Goal: Transaction & Acquisition: Purchase product/service

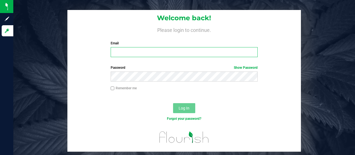
type input "jupowell@liveparallel.com"
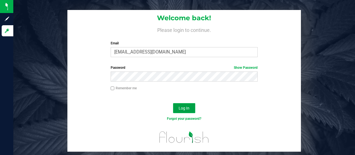
click at [182, 110] on span "Log In" at bounding box center [184, 108] width 11 height 4
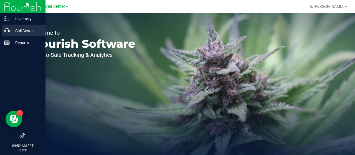
click at [12, 30] on p "Call Center" at bounding box center [26, 30] width 33 height 7
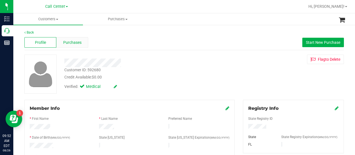
click at [63, 41] on span "Purchases" at bounding box center [72, 43] width 18 height 6
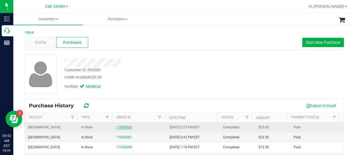
click at [118, 127] on link "11809363" at bounding box center [124, 127] width 16 height 4
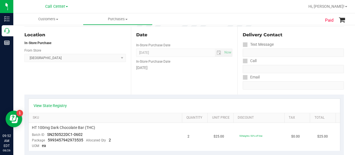
scroll to position [62, 0]
click at [55, 104] on link "View State Registry" at bounding box center [50, 106] width 33 height 6
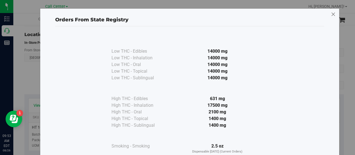
click at [331, 13] on icon at bounding box center [333, 14] width 5 height 9
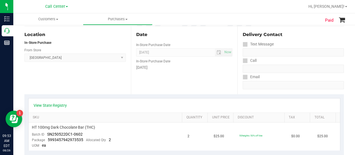
scroll to position [0, 0]
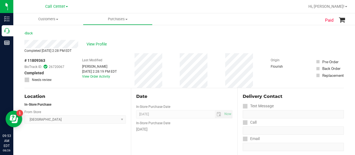
click at [177, 70] on div "# 11809363 BioTrack ID: 26720067 Completed Needs review Last Modified Cesar Mun…" at bounding box center [183, 70] width 319 height 35
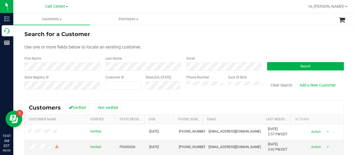
click at [66, 6] on span at bounding box center [67, 6] width 2 height 1
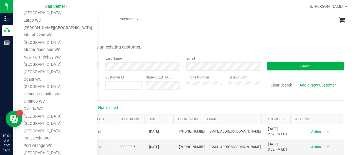
scroll to position [236, 0]
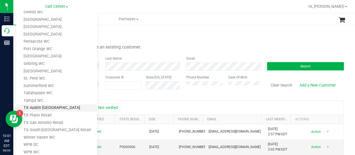
click at [43, 108] on link "TX Austin [GEOGRAPHIC_DATA]" at bounding box center [56, 107] width 81 height 7
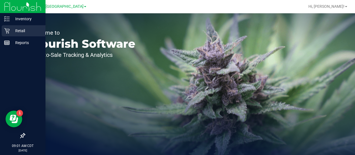
click at [5, 30] on icon at bounding box center [7, 31] width 6 height 6
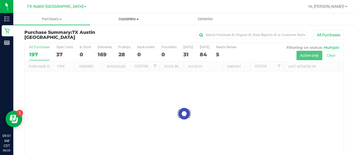
click at [133, 17] on span "Customers" at bounding box center [128, 19] width 76 height 5
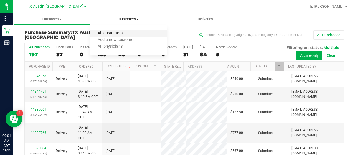
click at [121, 34] on span "All customers" at bounding box center [110, 33] width 40 height 5
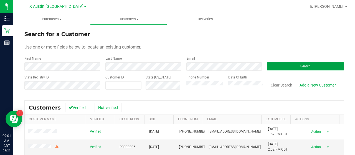
click at [286, 68] on button "Search" at bounding box center [305, 66] width 77 height 8
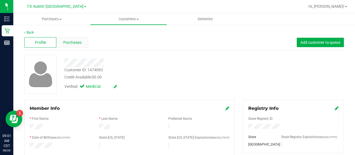
click at [66, 45] on span "Purchases" at bounding box center [72, 43] width 18 height 6
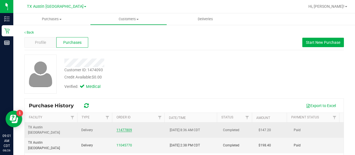
click at [125, 128] on link "11477809" at bounding box center [124, 130] width 16 height 4
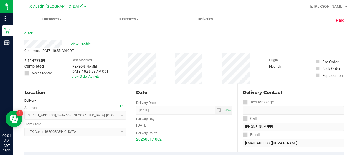
click at [29, 32] on link "Back" at bounding box center [28, 33] width 8 height 4
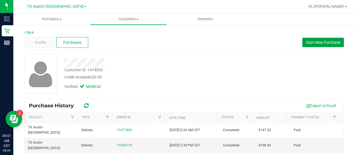
click at [308, 44] on span "Start New Purchase" at bounding box center [323, 42] width 34 height 4
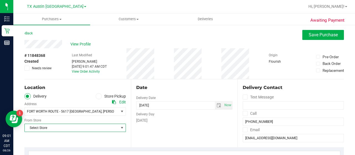
click at [104, 129] on span "Select Store" at bounding box center [72, 128] width 94 height 8
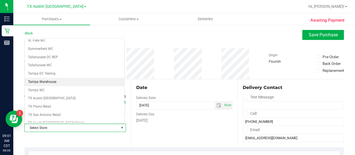
scroll to position [366, 0]
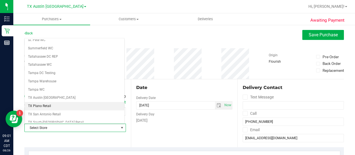
click at [79, 102] on li "TX Plano Retail" at bounding box center [75, 106] width 100 height 8
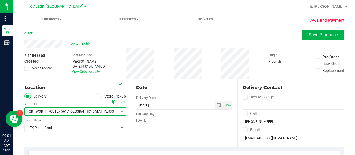
click at [120, 109] on span "select" at bounding box center [122, 111] width 4 height 4
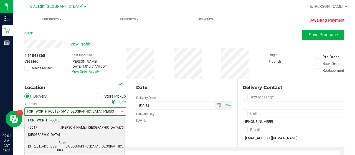
click at [101, 139] on li "[STREET_ADDRESS] , Suite 603 , [GEOGRAPHIC_DATA] , [GEOGRAPHIC_DATA] 76104" at bounding box center [75, 146] width 100 height 15
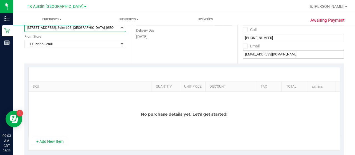
scroll to position [47, 0]
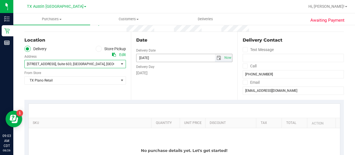
click at [217, 59] on span "select" at bounding box center [219, 58] width 4 height 4
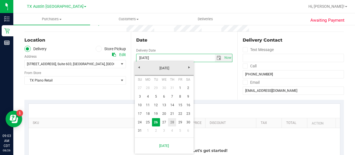
click at [171, 122] on link "28" at bounding box center [172, 122] width 8 height 9
type input "[DATE]"
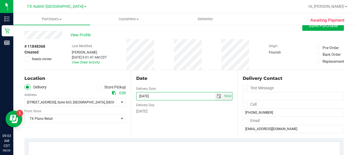
scroll to position [8, 0]
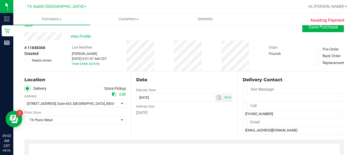
click at [46, 37] on div "View Profile" at bounding box center [183, 36] width 319 height 8
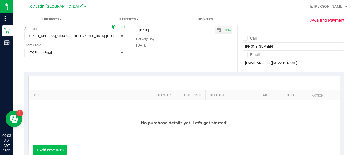
click at [57, 150] on button "+ Add New Item" at bounding box center [50, 149] width 34 height 9
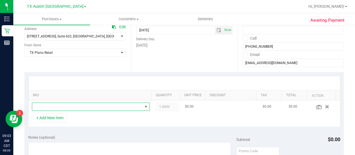
click at [79, 107] on span "NO DATA FOUND" at bounding box center [87, 107] width 110 height 8
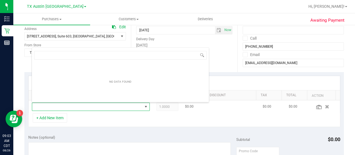
scroll to position [8, 112]
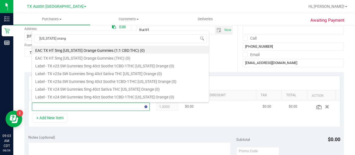
type input "[US_STATE] orange"
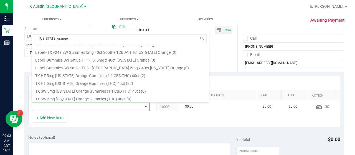
scroll to position [60, 0]
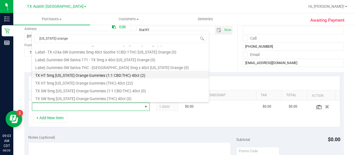
click at [140, 75] on li "TX HT 5mg [US_STATE] Orange Gummies (1:1 CBD:THC) 40ct (2)" at bounding box center [120, 75] width 177 height 8
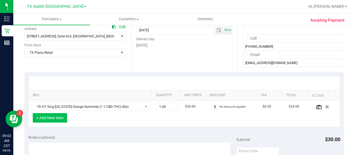
drag, startPoint x: 53, startPoint y: 122, endPoint x: 52, endPoint y: 119, distance: 2.8
click at [52, 119] on div "+ Add New Item" at bounding box center [184, 120] width 312 height 14
click at [52, 119] on button "+ Add New Item" at bounding box center [50, 117] width 34 height 9
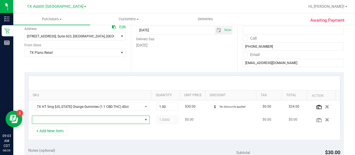
click at [67, 117] on span "NO DATA FOUND" at bounding box center [87, 120] width 110 height 8
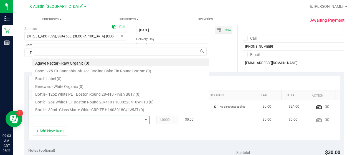
scroll to position [8, 112]
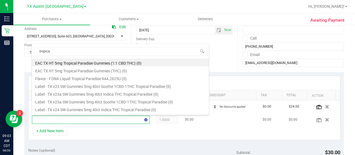
type input "tropical"
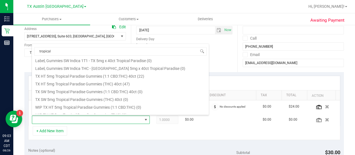
scroll to position [80, 0]
click at [139, 73] on li "TX HT 5mg Tropical Paradise Gummies (1:1 CBD:THC) 40ct (22)" at bounding box center [120, 75] width 177 height 8
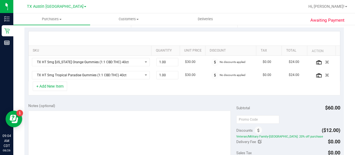
scroll to position [115, 0]
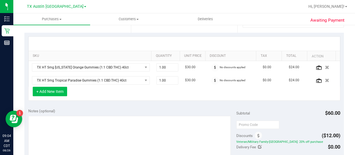
click at [52, 90] on button "+ Add New Item" at bounding box center [50, 91] width 34 height 9
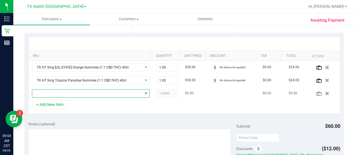
click at [74, 93] on span "NO DATA FOUND" at bounding box center [87, 94] width 110 height 8
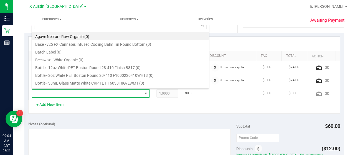
scroll to position [8, 112]
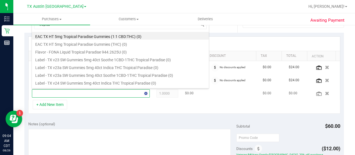
type input "tropical"
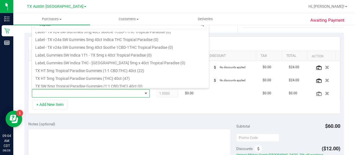
scroll to position [59, 0]
click at [139, 77] on li "TX HT 5mg Tropical Paradise Gummies (THC) 40ct (47)" at bounding box center [120, 77] width 177 height 8
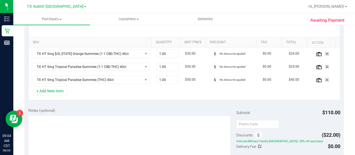
scroll to position [129, 0]
click at [57, 87] on button "+ Add New Item" at bounding box center [50, 90] width 34 height 9
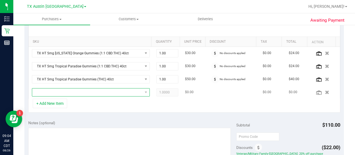
click at [71, 92] on span "NO DATA FOUND" at bounding box center [87, 92] width 110 height 8
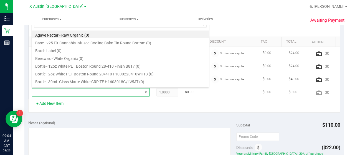
scroll to position [8, 112]
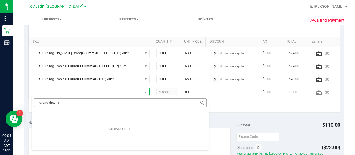
click at [47, 103] on input "orang dream" at bounding box center [120, 102] width 172 height 9
type input "orange dream"
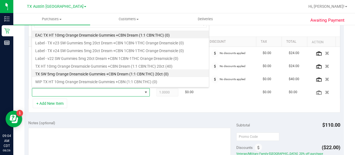
scroll to position [7, 0]
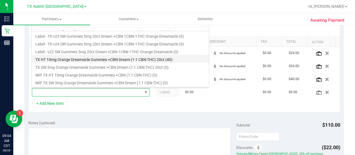
click at [133, 62] on li "TX HT 10mg Orange Dreamsicle Gummies +CBN Dream (1:1 CBN:THC) 20ct (40)" at bounding box center [120, 59] width 177 height 8
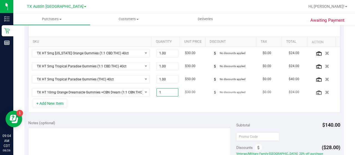
click at [166, 91] on span "1.00 1" at bounding box center [167, 92] width 22 height 8
type input "2"
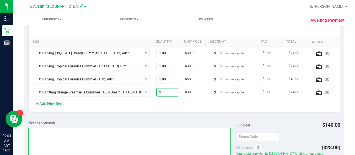
type input "2.00"
click at [157, 130] on textarea at bounding box center [129, 154] width 202 height 53
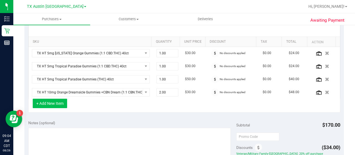
click at [60, 103] on button "+ Add New Item" at bounding box center [50, 103] width 34 height 9
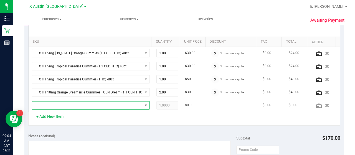
click at [80, 105] on span "NO DATA FOUND" at bounding box center [87, 105] width 110 height 8
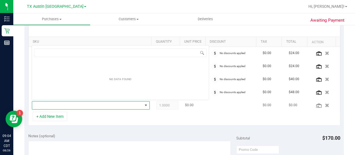
scroll to position [8, 112]
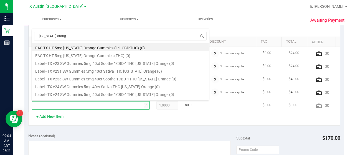
type input "[US_STATE] orange"
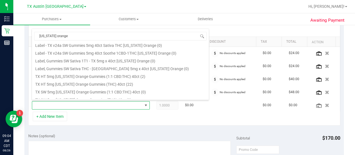
scroll to position [57, 0]
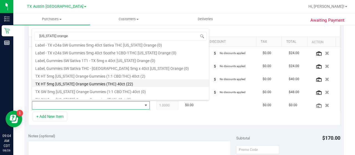
click at [129, 83] on li "TX HT 5mg [US_STATE] Orange Gummies (THC) 40ct (22)" at bounding box center [120, 83] width 177 height 8
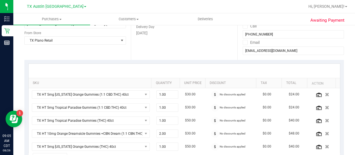
scroll to position [87, 0]
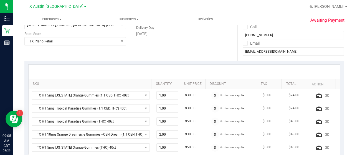
click at [177, 66] on div at bounding box center [184, 72] width 311 height 14
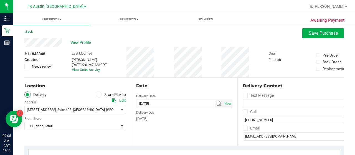
scroll to position [0, 0]
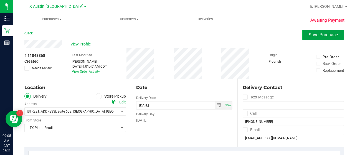
click at [309, 39] on button "Save Purchase" at bounding box center [323, 35] width 42 height 10
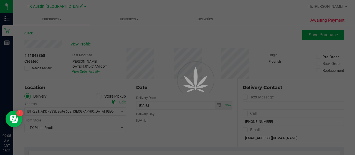
scroll to position [176, 0]
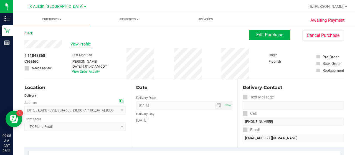
click at [78, 42] on span "View Profile" at bounding box center [81, 44] width 22 height 6
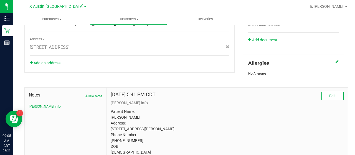
scroll to position [259, 0]
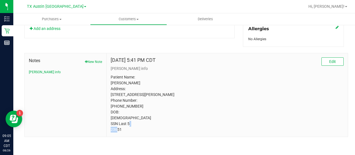
drag, startPoint x: 123, startPoint y: 131, endPoint x: 108, endPoint y: 132, distance: 15.6
click at [108, 132] on div "[DATE] 5:41 PM CDT Edit [PERSON_NAME] info Patient Name: [PERSON_NAME] Address:…" at bounding box center [226, 94] width 241 height 83
copy p "23651"
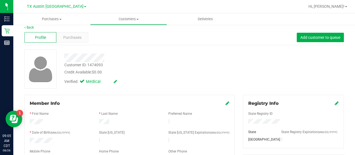
scroll to position [3, 0]
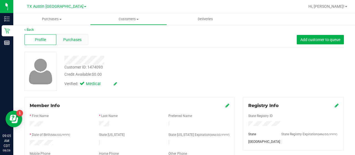
click at [73, 42] on span "Purchases" at bounding box center [72, 40] width 18 height 6
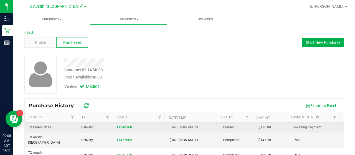
click at [122, 127] on link "11848368" at bounding box center [124, 127] width 16 height 4
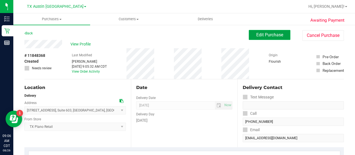
click at [271, 32] on span "Edit Purchase" at bounding box center [269, 34] width 27 height 5
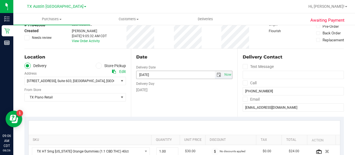
scroll to position [32, 0]
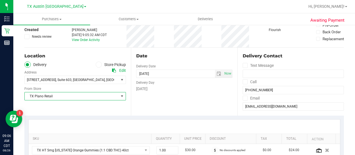
click at [120, 95] on span "select" at bounding box center [122, 96] width 4 height 4
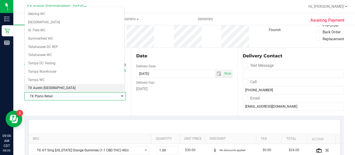
scroll to position [357, 0]
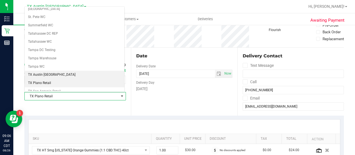
click at [85, 71] on li "TX Austin [GEOGRAPHIC_DATA]" at bounding box center [75, 75] width 100 height 8
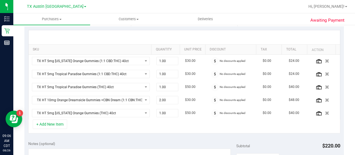
scroll to position [153, 0]
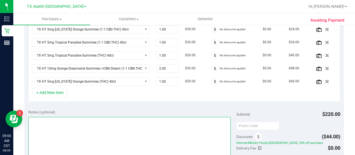
click at [128, 123] on textarea at bounding box center [129, 143] width 202 height 53
type textarea "CC JP 8/26"
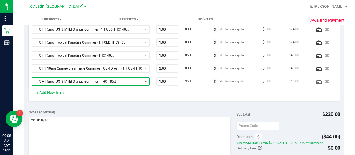
click at [131, 81] on span "TX HT 5mg [US_STATE] Orange Gummies (THC) 40ct" at bounding box center [87, 82] width 110 height 8
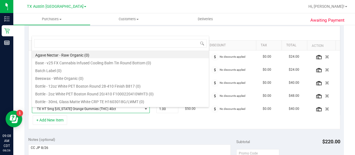
scroll to position [121, 0]
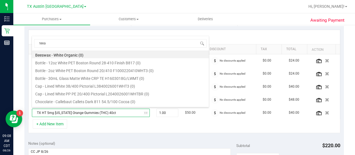
type input "[US_STATE]"
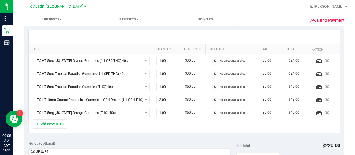
click at [155, 141] on div "Notes (optional)" at bounding box center [132, 144] width 208 height 6
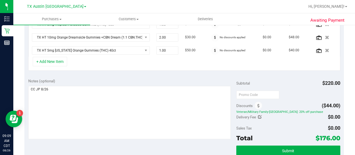
scroll to position [199, 0]
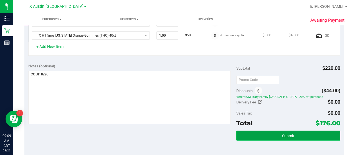
click at [273, 133] on button "Submit" at bounding box center [288, 136] width 104 height 10
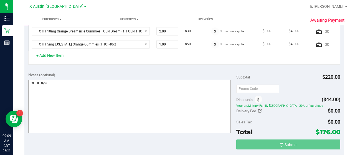
scroll to position [181, 0]
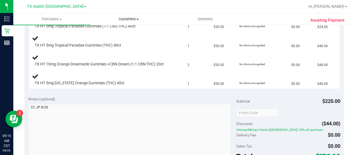
click at [138, 20] on span "Customers" at bounding box center [128, 19] width 76 height 5
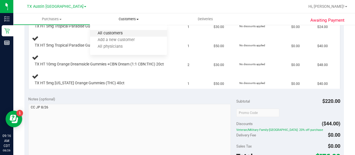
click at [123, 35] on span "All customers" at bounding box center [110, 33] width 40 height 5
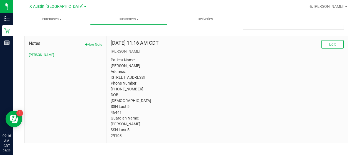
scroll to position [274, 0]
drag, startPoint x: 122, startPoint y: 115, endPoint x: 105, endPoint y: 117, distance: 16.8
click at [106, 117] on div "[DATE] 11:16 AM CDT Edit [PERSON_NAME] Patient Name: [PERSON_NAME] Address: [ST…" at bounding box center [226, 89] width 241 height 107
copy p "46441"
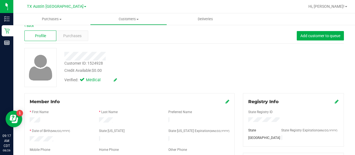
scroll to position [0, 0]
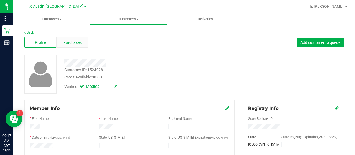
click at [77, 42] on span "Purchases" at bounding box center [72, 43] width 18 height 6
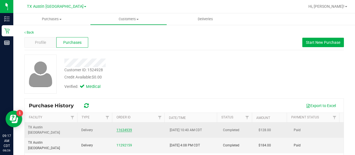
click at [122, 128] on link "11634939" at bounding box center [124, 130] width 16 height 4
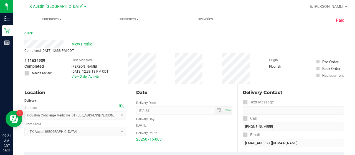
click at [28, 34] on link "Back" at bounding box center [28, 33] width 8 height 4
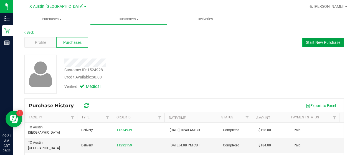
click at [321, 39] on button "Start New Purchase" at bounding box center [323, 42] width 42 height 9
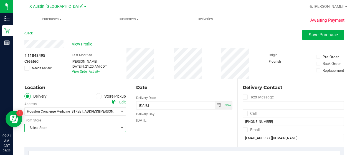
click at [69, 127] on span "Select Store" at bounding box center [72, 128] width 94 height 8
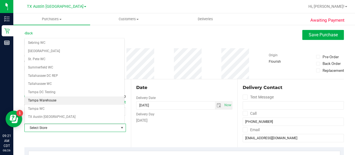
scroll to position [347, 0]
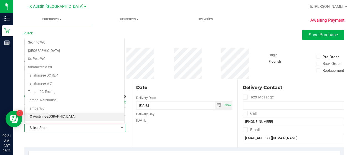
click at [49, 113] on li "TX Austin [GEOGRAPHIC_DATA]" at bounding box center [75, 117] width 100 height 8
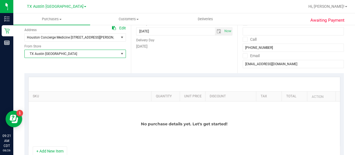
scroll to position [76, 0]
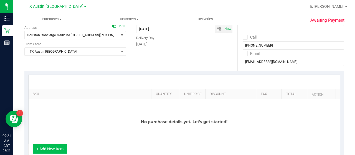
click at [53, 150] on button "+ Add New Item" at bounding box center [50, 148] width 34 height 9
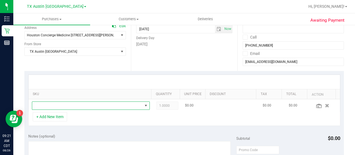
click at [70, 104] on span "NO DATA FOUND" at bounding box center [87, 106] width 110 height 8
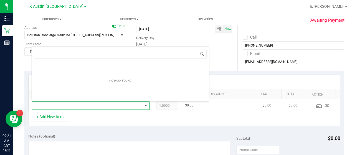
scroll to position [8, 112]
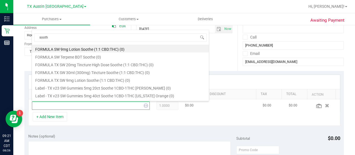
type input "soothe"
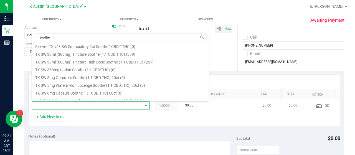
scroll to position [182, 0]
click at [107, 62] on li "TX SW 30ml (600mg) Tincture High Dose Soothe (1:1 CBD:THC) (251)" at bounding box center [120, 61] width 177 height 8
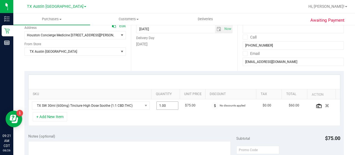
click at [165, 104] on span "1.00 1" at bounding box center [167, 105] width 22 height 8
type input "2"
type input "2.00"
click at [51, 117] on button "+ Add New Item" at bounding box center [50, 116] width 34 height 9
click at [62, 117] on button "+ Add New Item" at bounding box center [50, 116] width 34 height 9
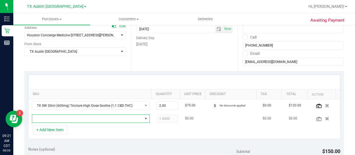
click at [57, 116] on span "NO DATA FOUND" at bounding box center [87, 119] width 110 height 8
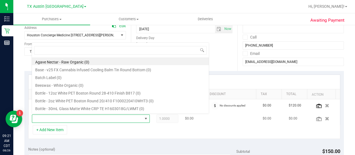
scroll to position [8, 112]
type input "dream"
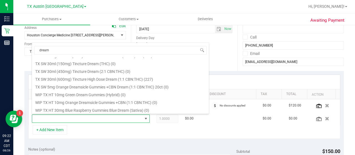
scroll to position [154, 0]
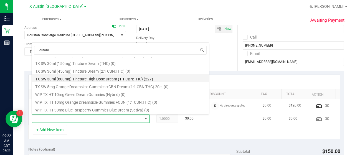
click at [138, 77] on li "TX SW 30ml (600mg) Tincture High Dose Dream (1:1 CBN:THC) (227)" at bounding box center [120, 78] width 177 height 8
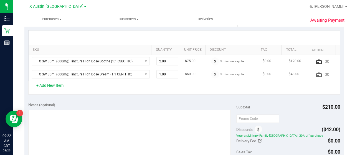
scroll to position [121, 0]
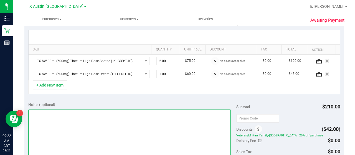
click at [153, 116] on textarea at bounding box center [129, 136] width 202 height 53
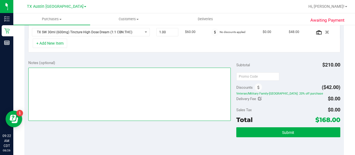
scroll to position [163, 0]
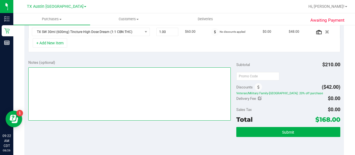
click at [118, 86] on textarea at bounding box center [129, 93] width 202 height 53
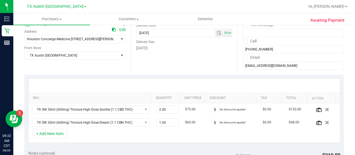
scroll to position [56, 0]
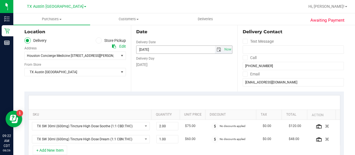
click at [217, 50] on span "select" at bounding box center [219, 49] width 4 height 4
type textarea "CC jp 8/26"
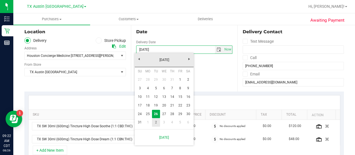
click at [158, 122] on link "2" at bounding box center [156, 122] width 8 height 9
type input "[DATE]"
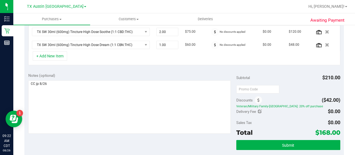
scroll to position [174, 0]
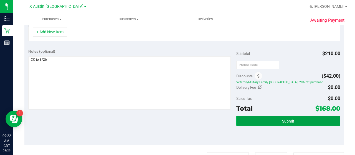
click at [259, 119] on button "Submit" at bounding box center [288, 121] width 104 height 10
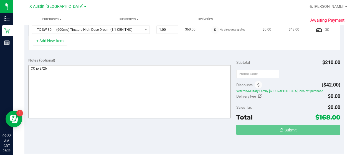
scroll to position [157, 0]
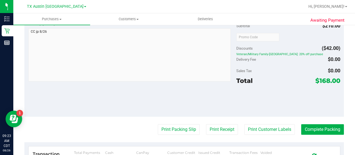
scroll to position [200, 0]
